Goal: Information Seeking & Learning: Find specific fact

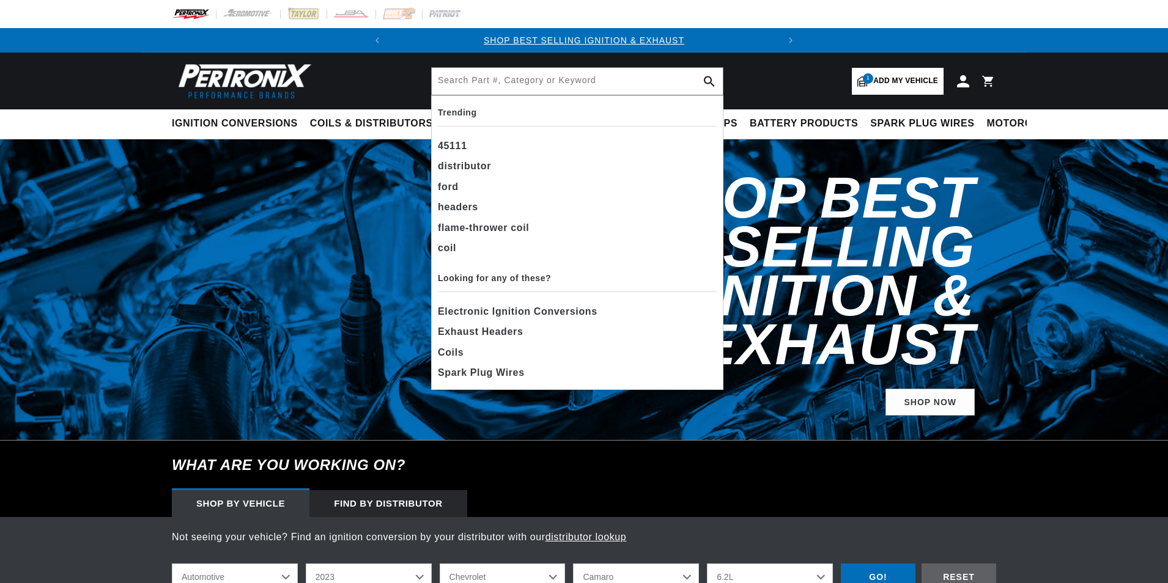
select select "2023"
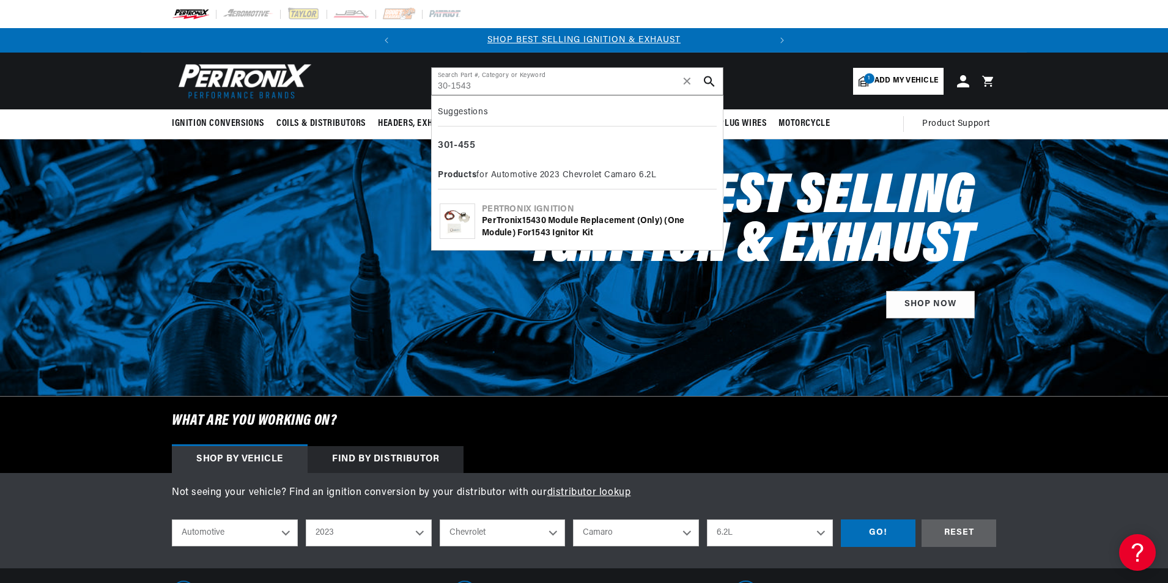
type input "30-1543"
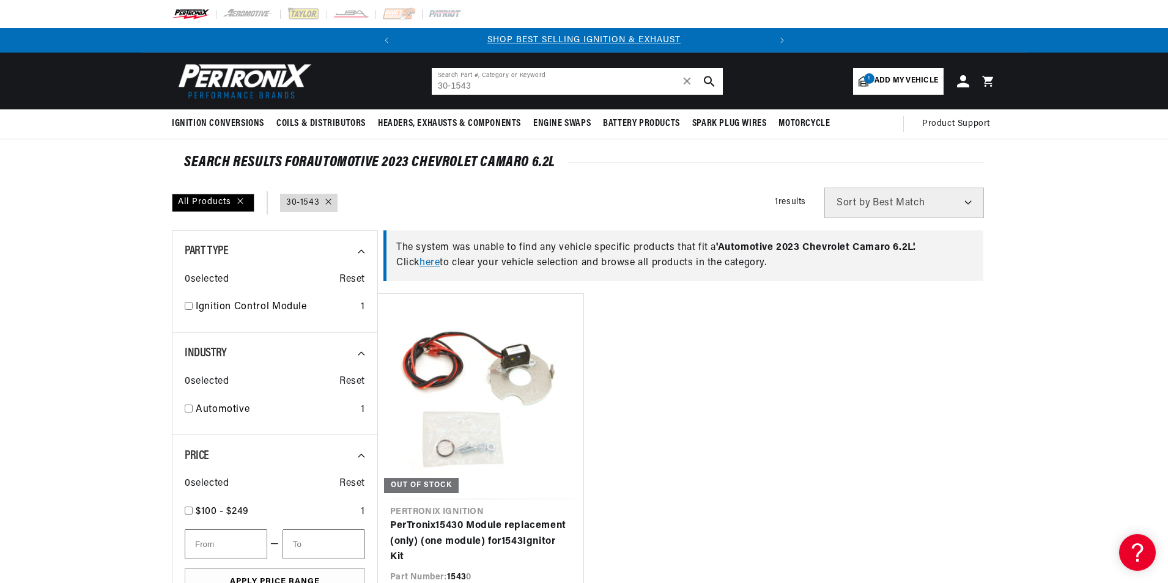
click at [709, 82] on icon "search button" at bounding box center [709, 81] width 11 height 11
click at [452, 86] on input "30-1543" at bounding box center [577, 81] width 291 height 27
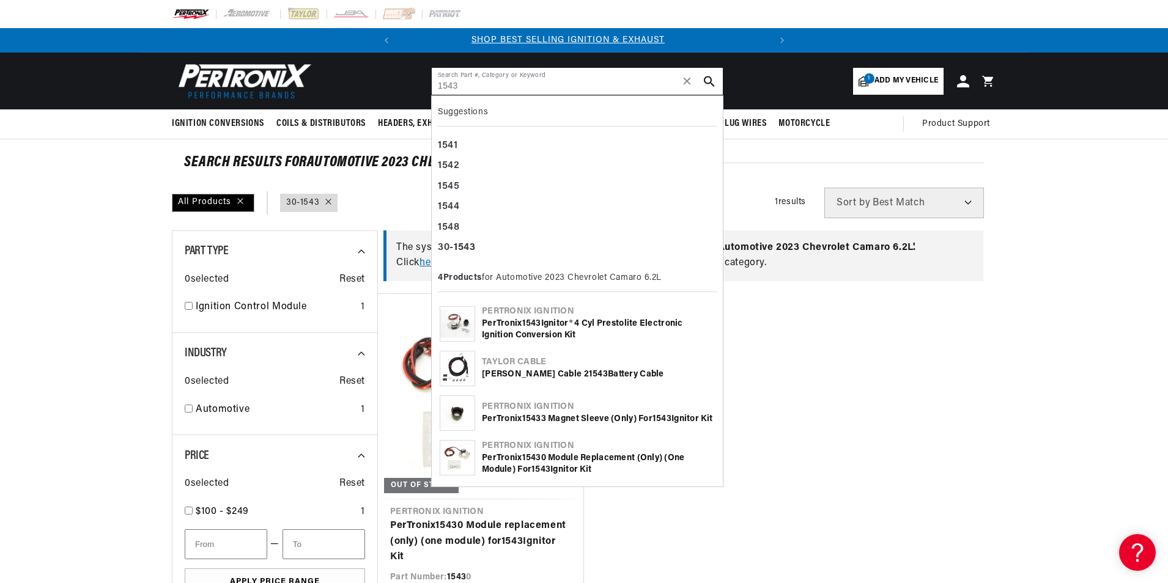
scroll to position [0, 0]
click at [706, 78] on icon "search button" at bounding box center [709, 81] width 11 height 11
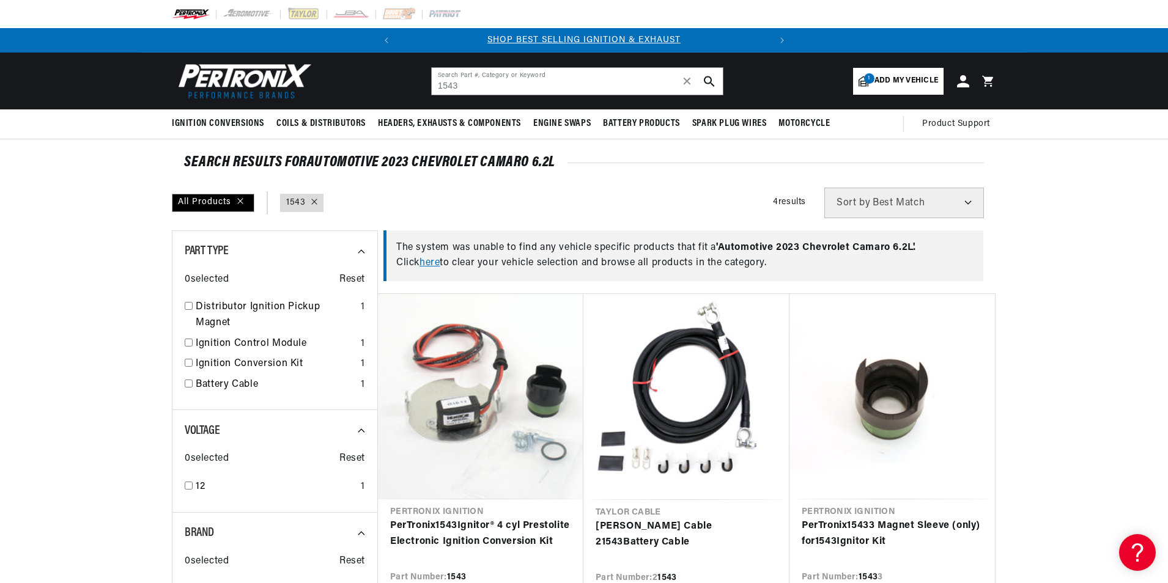
drag, startPoint x: 467, startPoint y: 89, endPoint x: 422, endPoint y: 84, distance: 44.8
click at [422, 84] on header "BETTER SEARCH RESULTS Add your vehicle's year, make, and model to find parts be…" at bounding box center [583, 81] width 885 height 57
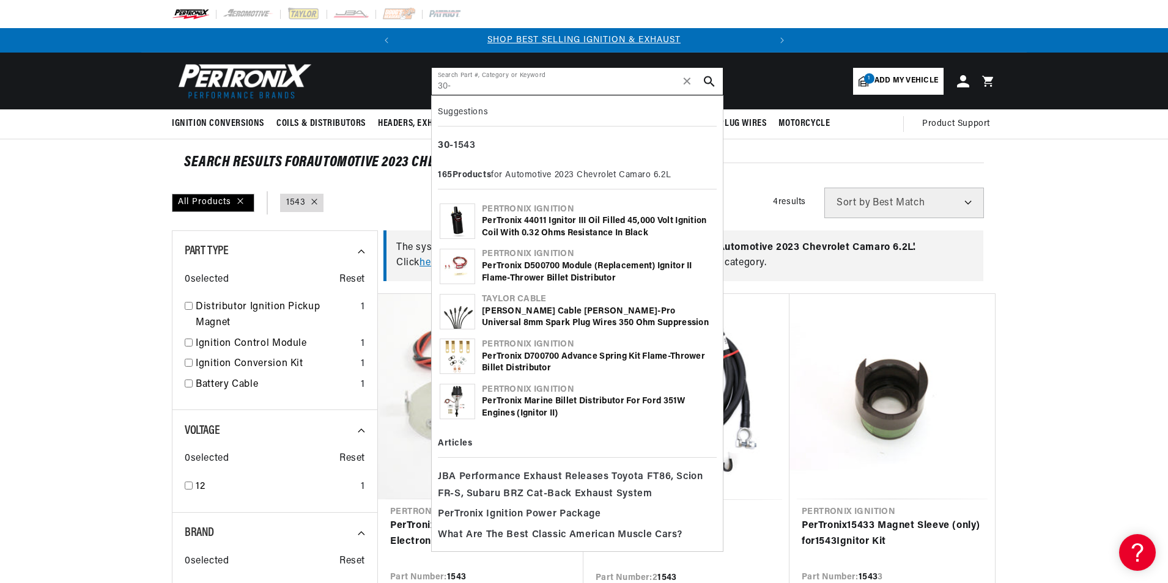
type input "30-"
drag, startPoint x: 710, startPoint y: 77, endPoint x: 700, endPoint y: 86, distance: 13.4
click at [709, 79] on icon "search button" at bounding box center [709, 81] width 11 height 11
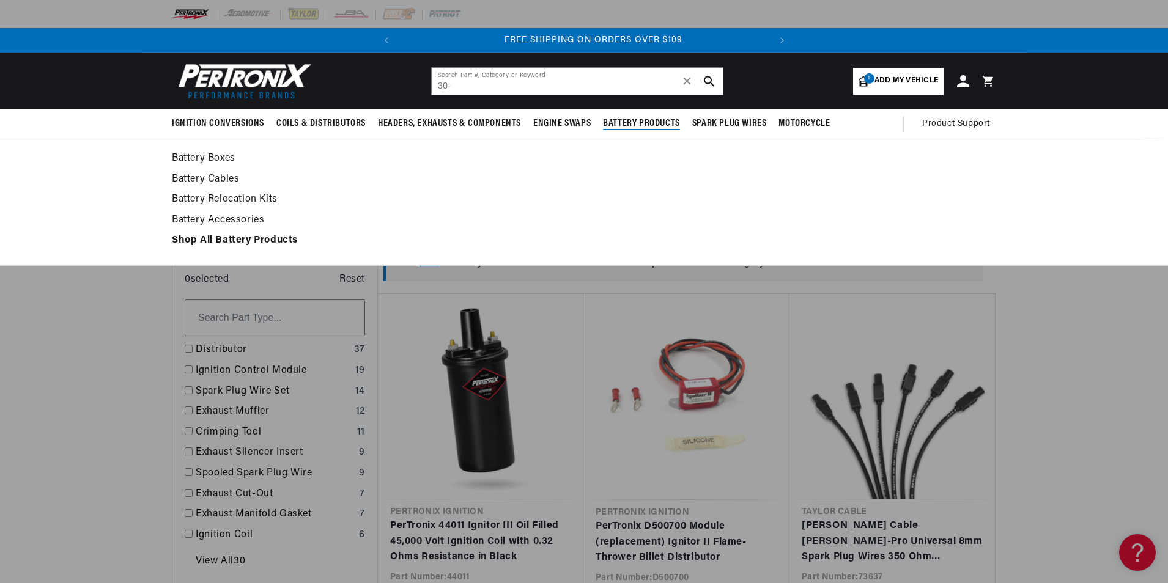
scroll to position [0, 370]
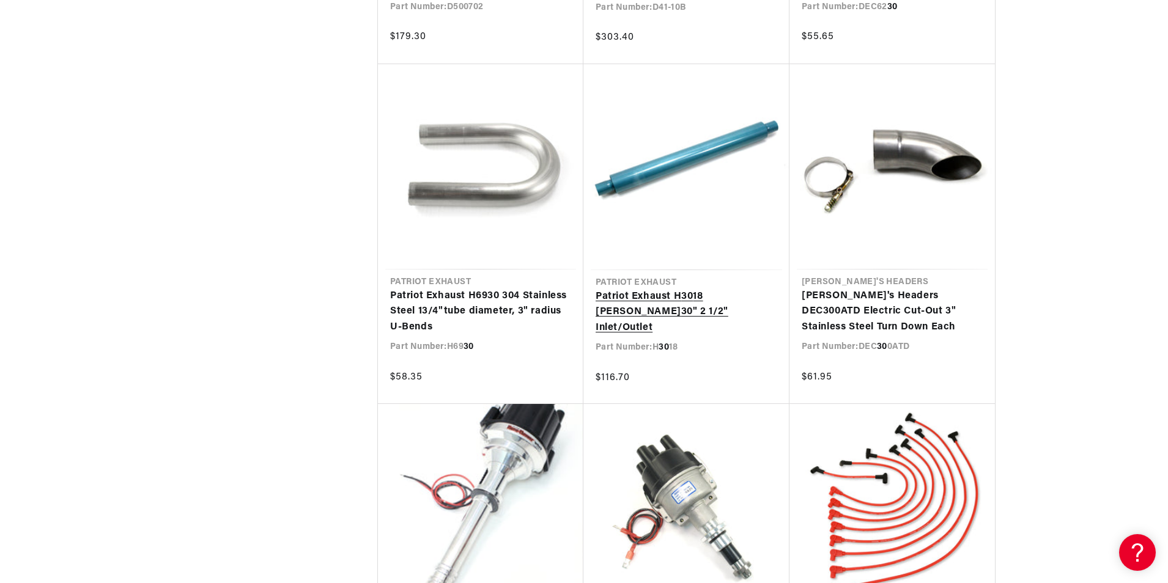
scroll to position [0, 370]
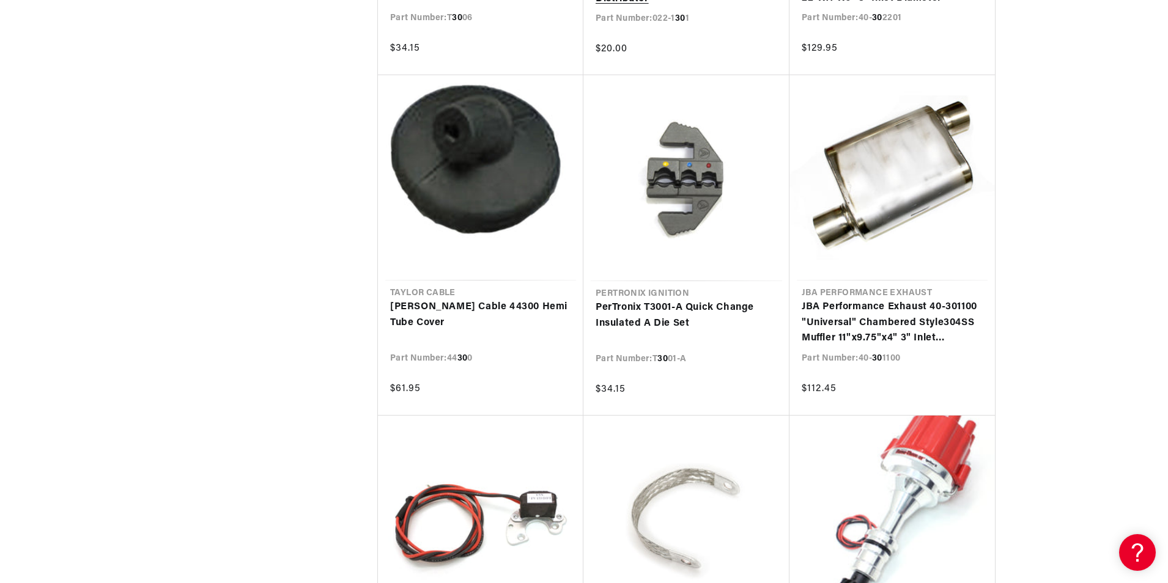
scroll to position [0, 370]
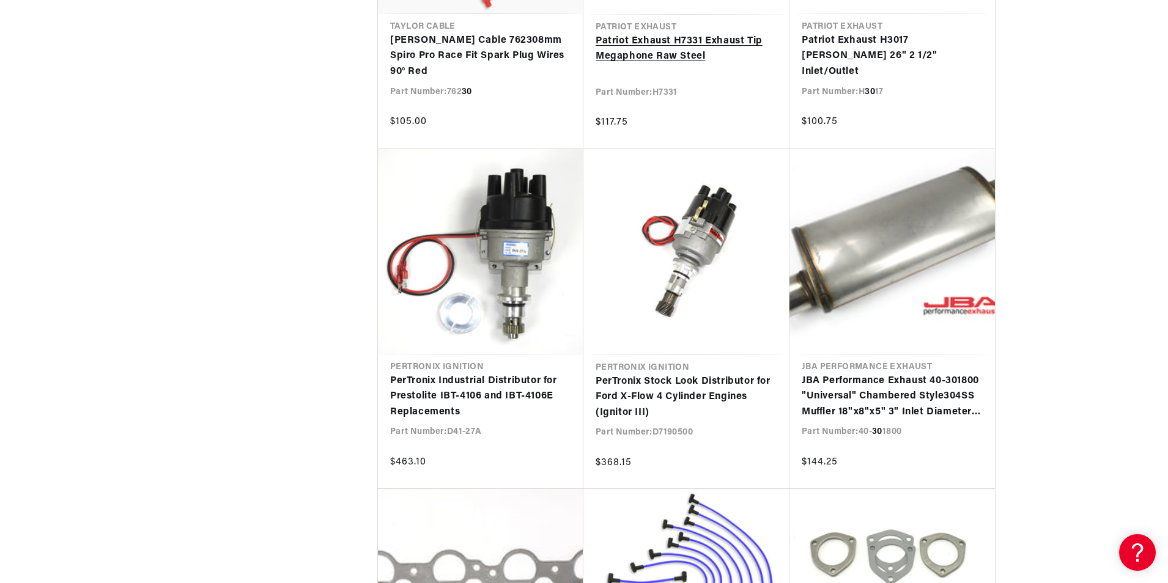
scroll to position [0, 370]
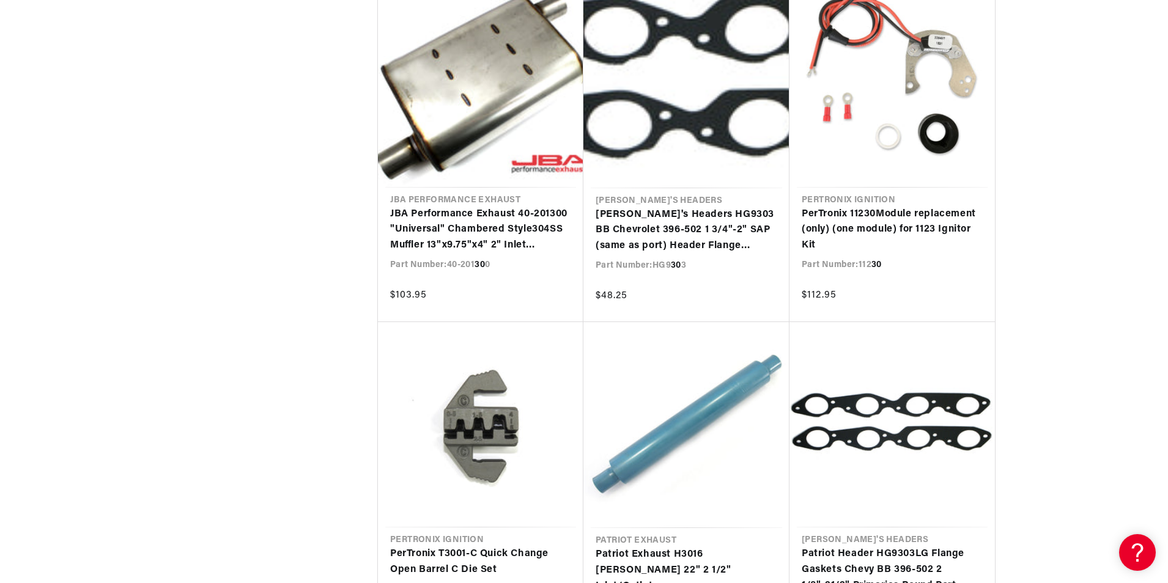
scroll to position [13348, 0]
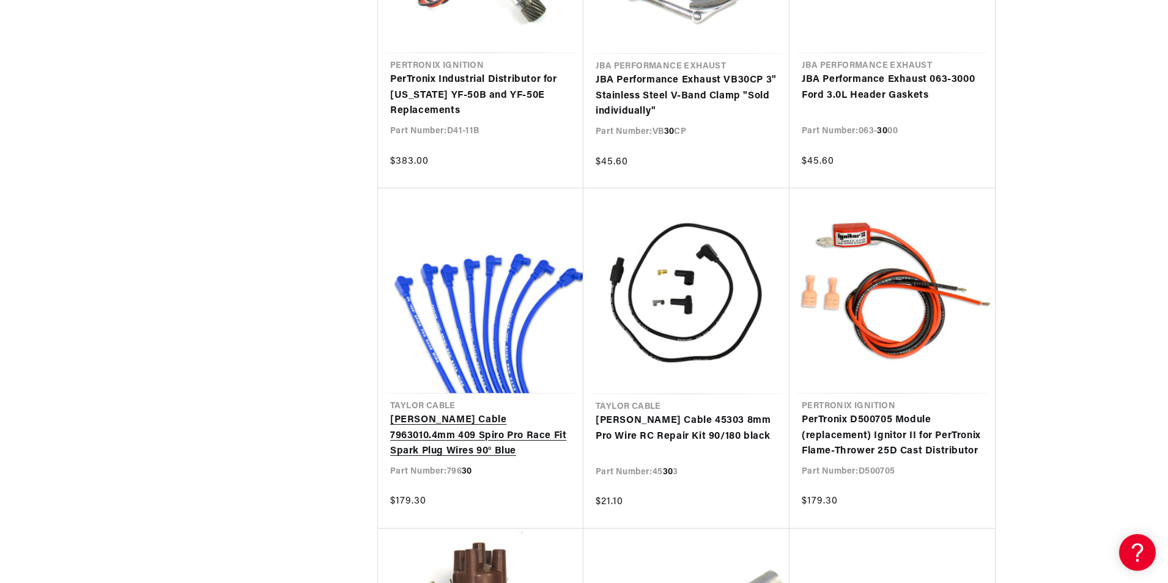
scroll to position [0, 370]
